Goal: Task Accomplishment & Management: Manage account settings

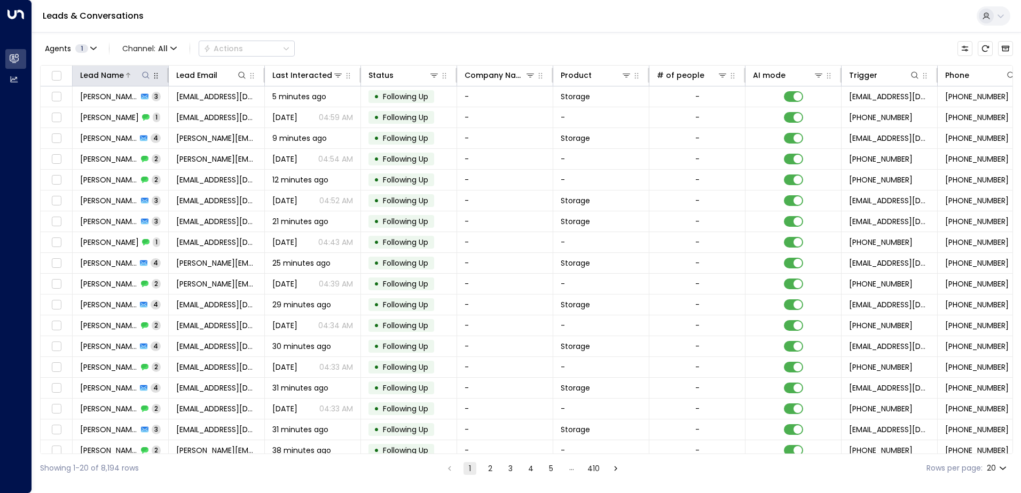
click at [147, 81] on div "Lead Name" at bounding box center [115, 75] width 71 height 13
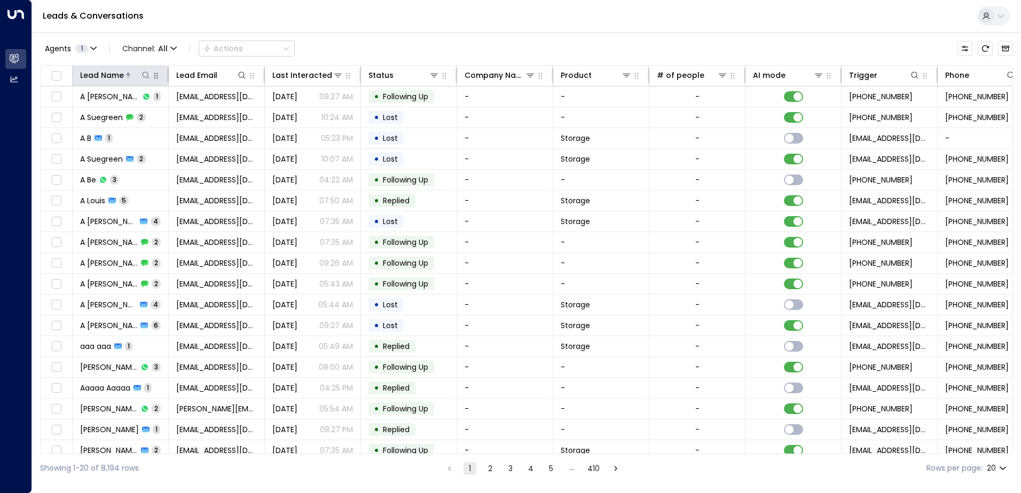
click at [144, 74] on icon at bounding box center [145, 75] width 9 height 9
type input "******"
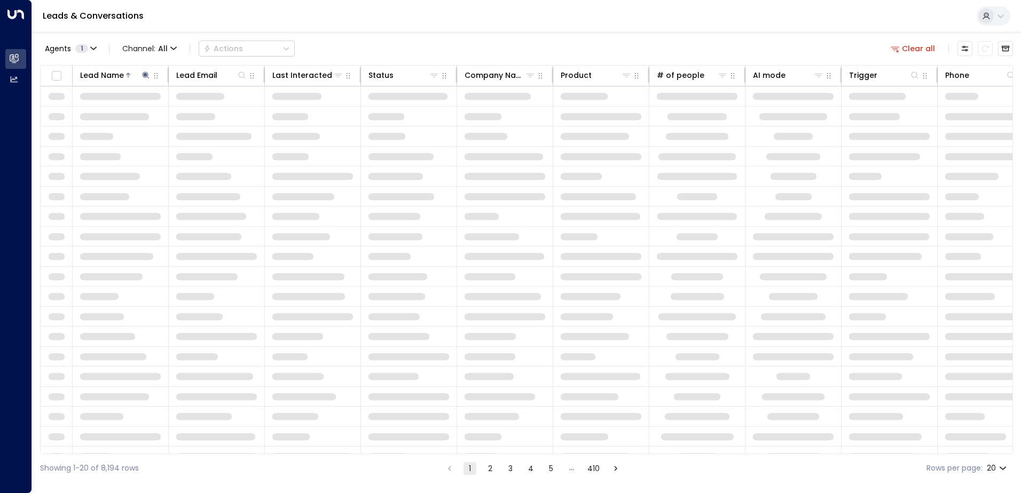
click at [436, 28] on div "Leads & Conversations" at bounding box center [526, 16] width 989 height 33
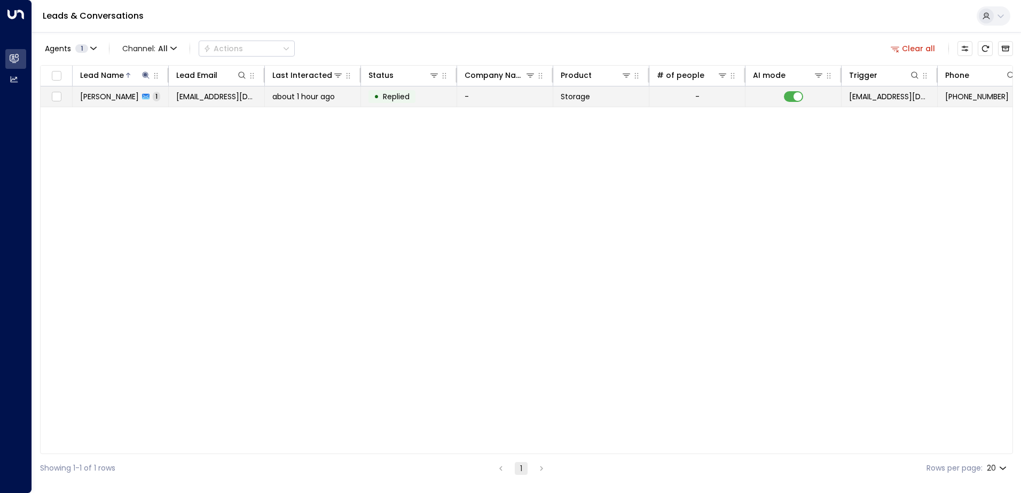
click at [106, 93] on span "[PERSON_NAME]" at bounding box center [109, 96] width 59 height 11
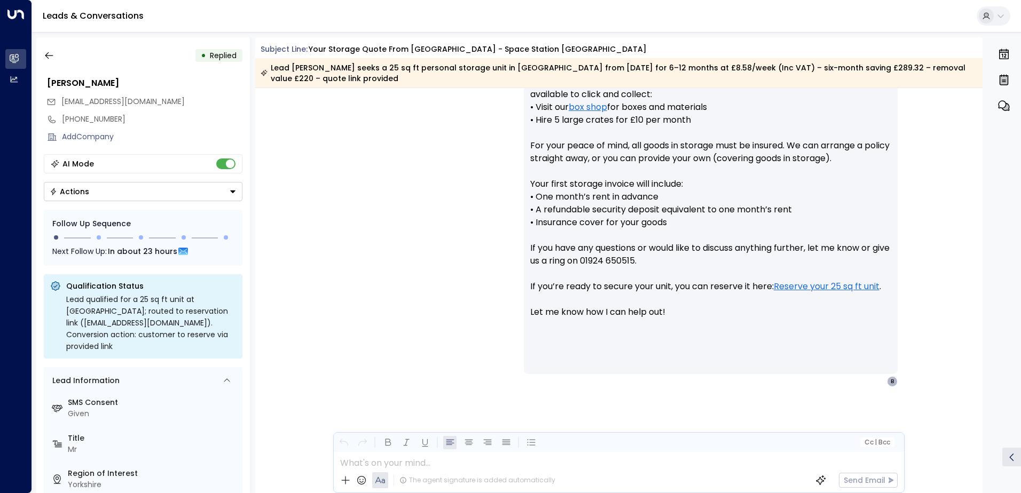
scroll to position [560, 0]
click at [47, 57] on icon "button" at bounding box center [49, 55] width 8 height 7
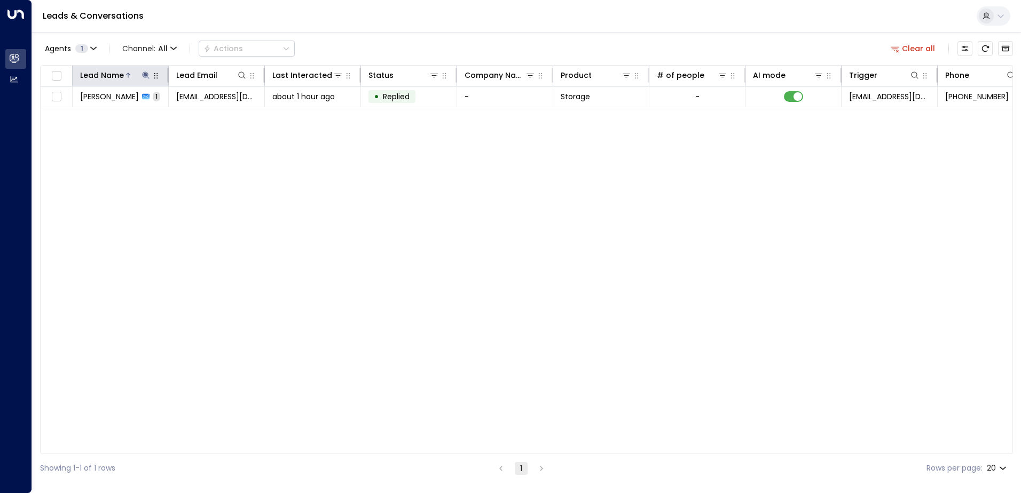
click at [145, 73] on icon at bounding box center [145, 75] width 9 height 9
type input "*"
type input "*******"
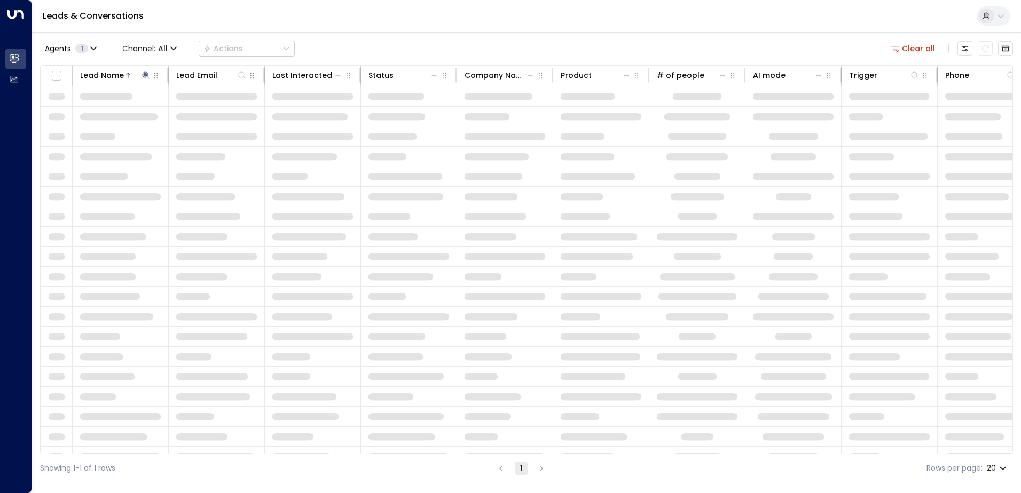
click at [438, 26] on div "Leads & Conversations" at bounding box center [526, 16] width 989 height 33
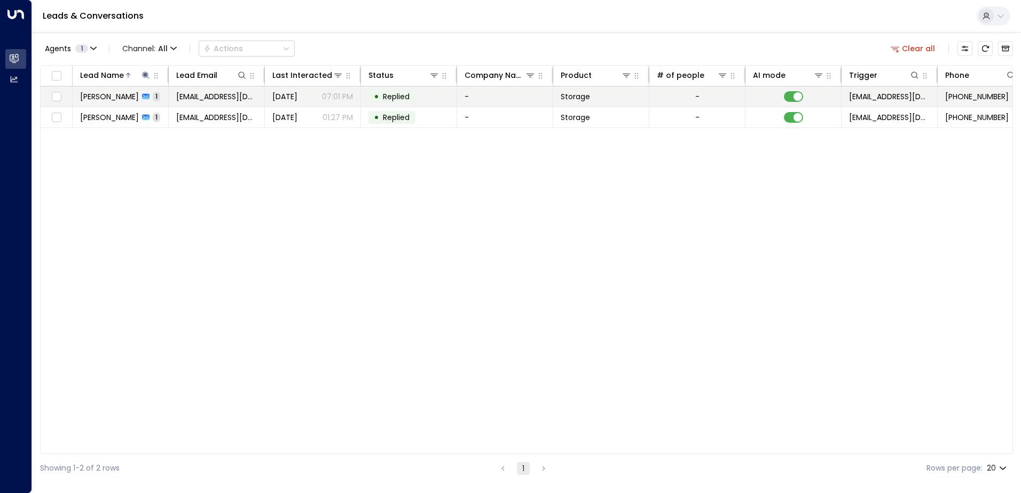
click at [222, 104] on td "[EMAIL_ADDRESS][DOMAIN_NAME]" at bounding box center [217, 97] width 96 height 20
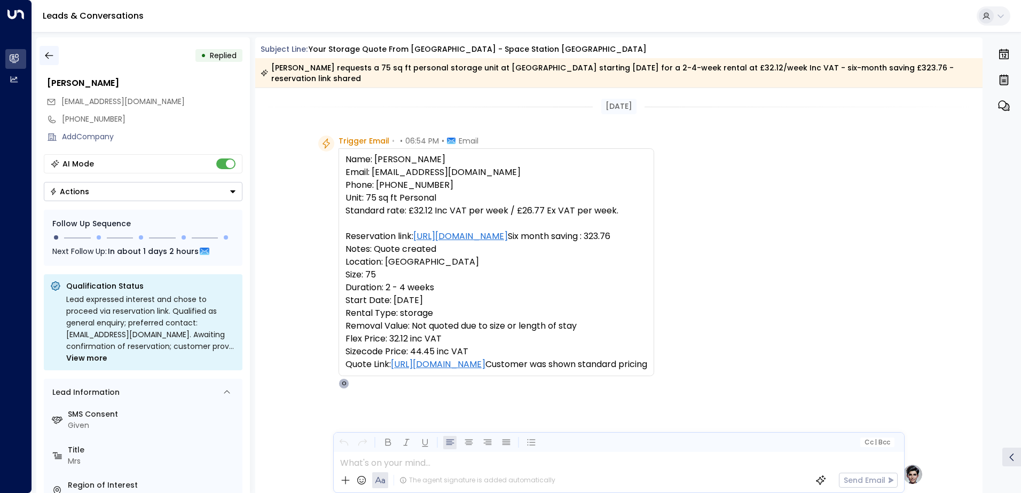
click at [52, 56] on icon "button" at bounding box center [49, 55] width 11 height 11
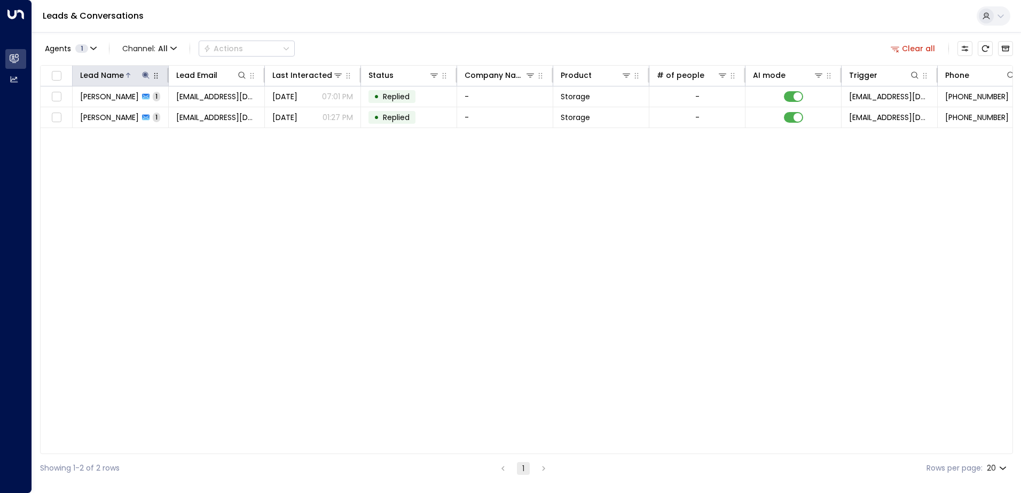
click at [142, 77] on icon at bounding box center [145, 75] width 9 height 9
click at [213, 116] on icon "button" at bounding box center [212, 114] width 7 height 7
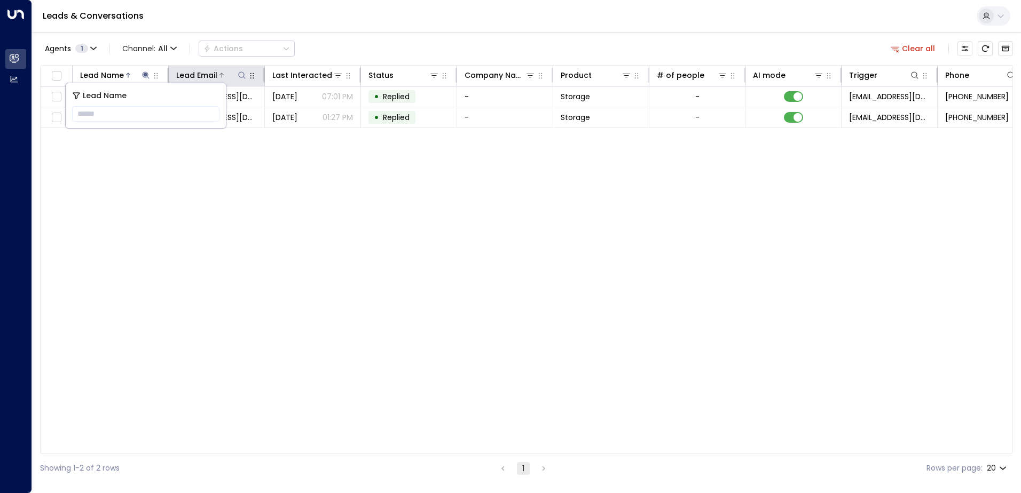
click at [242, 75] on icon at bounding box center [242, 75] width 9 height 9
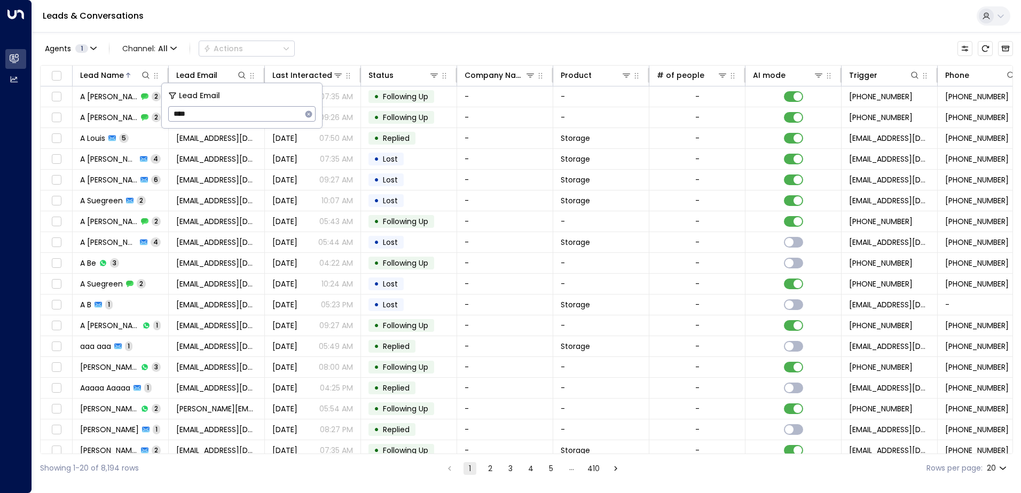
type input "*****"
click at [445, 13] on div "Leads & Conversations" at bounding box center [526, 16] width 989 height 33
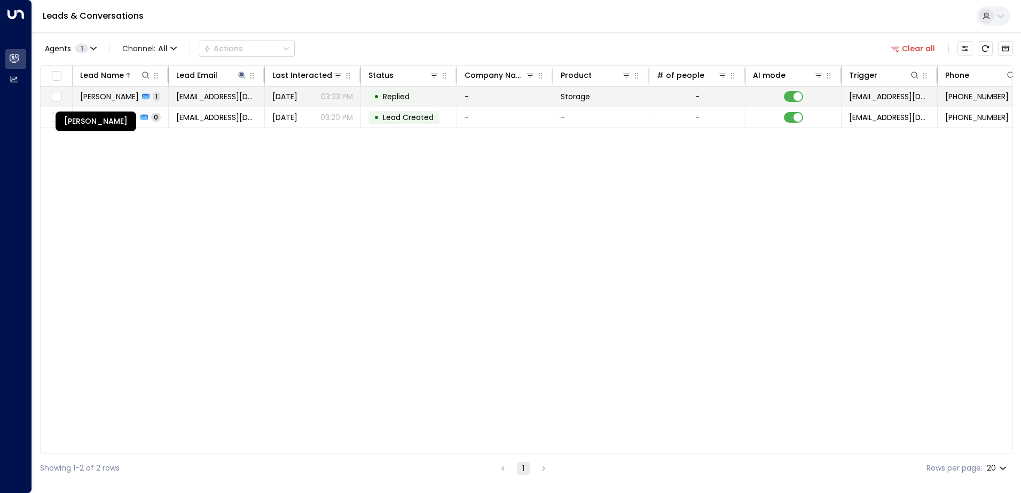
click at [132, 97] on span "[PERSON_NAME]" at bounding box center [109, 96] width 59 height 11
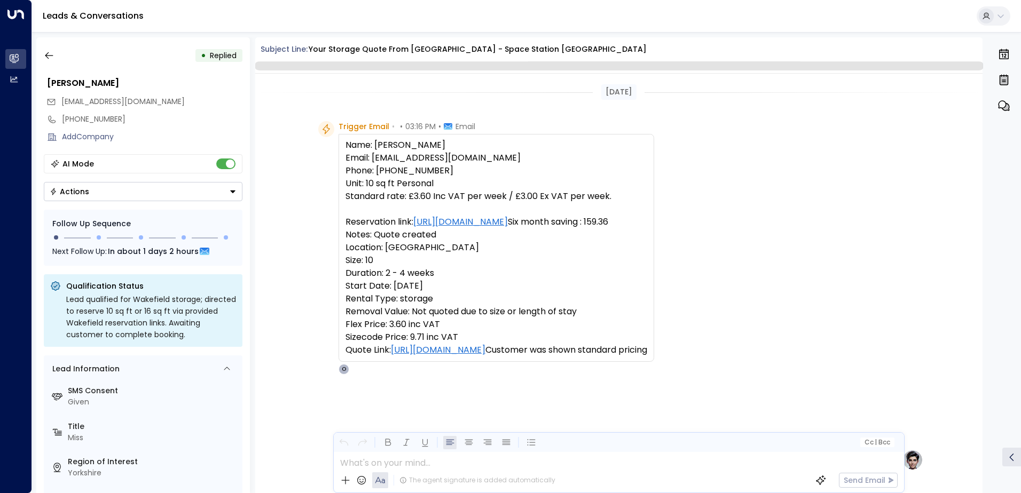
scroll to position [392, 0]
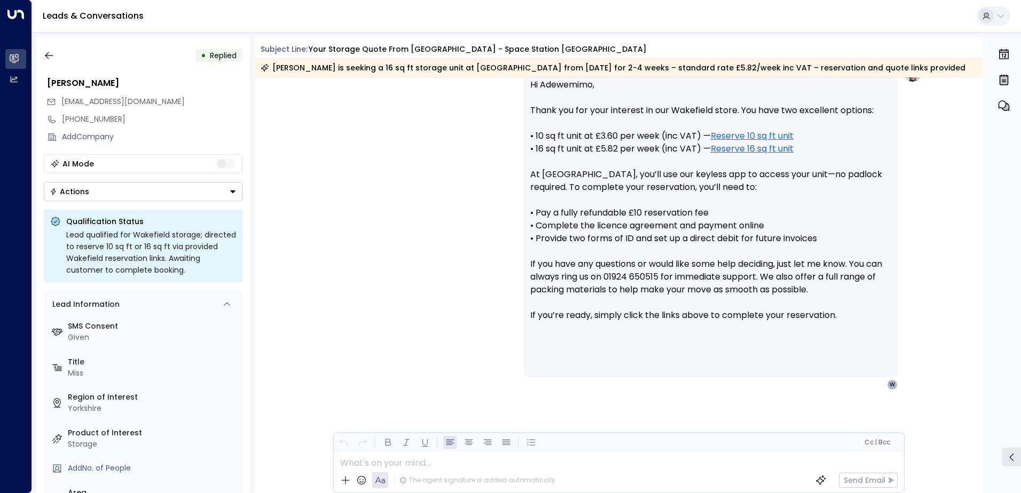
click at [233, 191] on icon "Button group with a nested menu" at bounding box center [232, 192] width 5 height 3
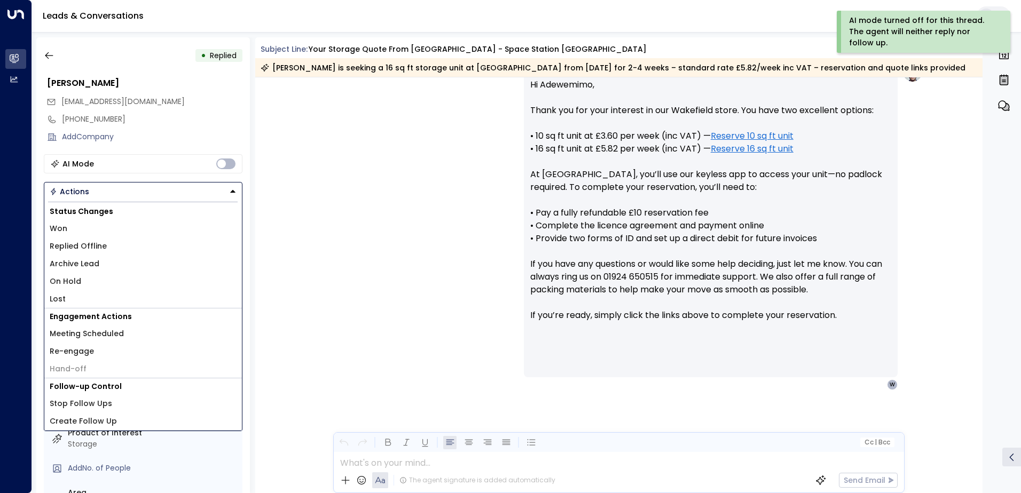
click at [129, 250] on li "Replied Offline" at bounding box center [143, 247] width 198 height 18
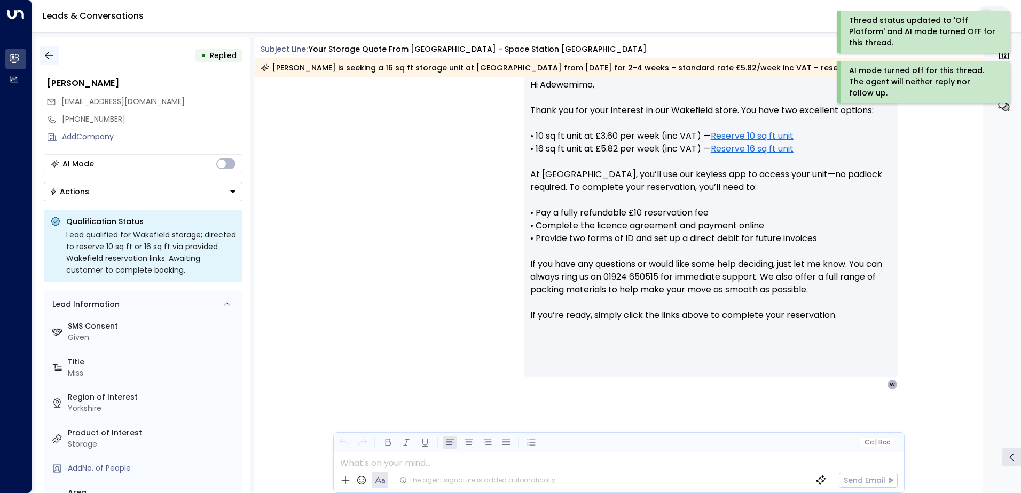
click at [50, 59] on icon "button" at bounding box center [49, 55] width 11 height 11
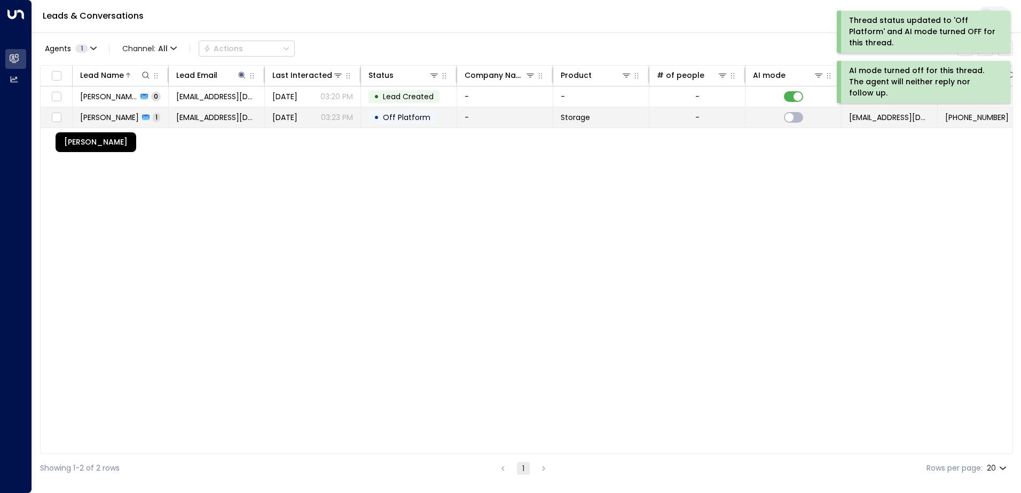
click at [136, 116] on span "[PERSON_NAME]" at bounding box center [109, 117] width 59 height 11
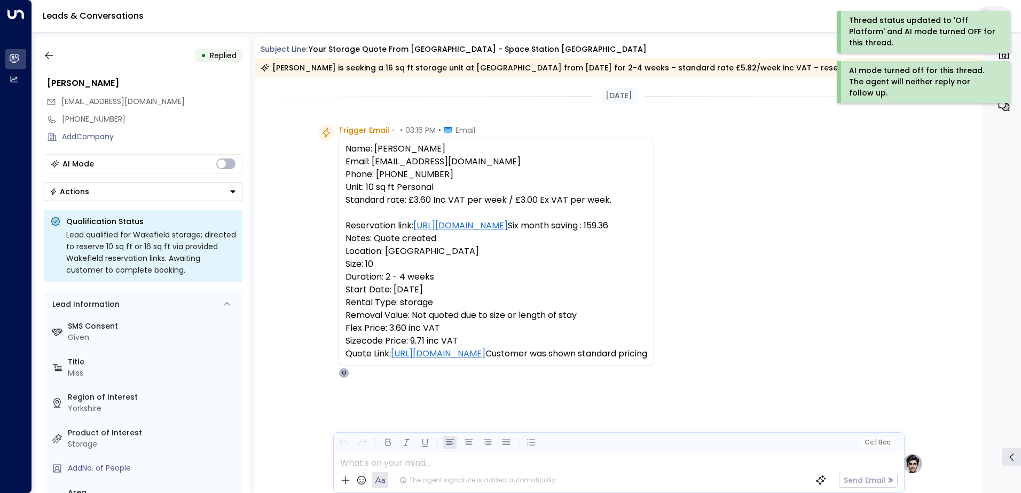
scroll to position [396, 0]
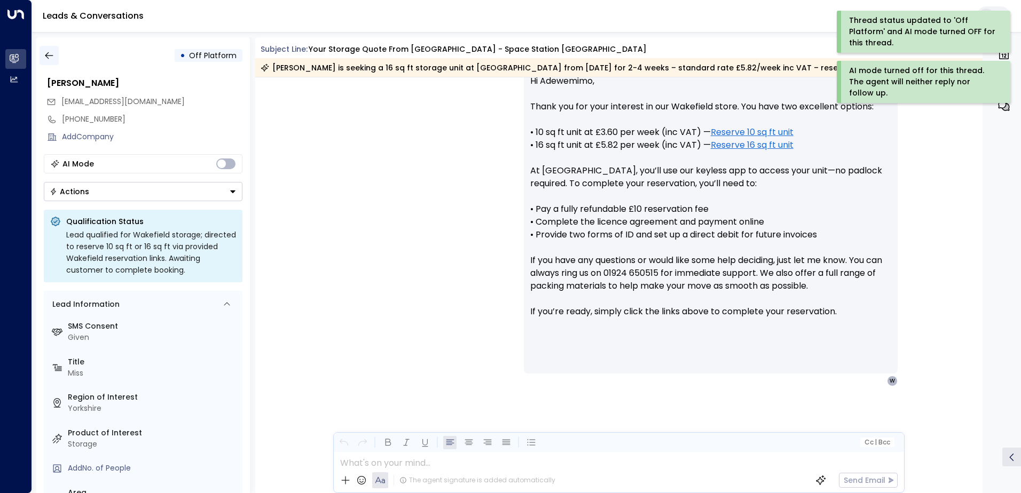
click at [51, 60] on icon "button" at bounding box center [49, 55] width 11 height 11
